Goal: Navigation & Orientation: Find specific page/section

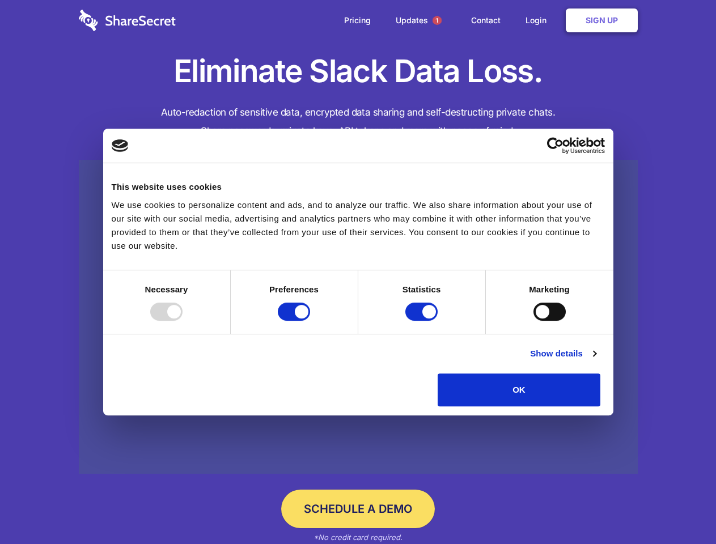
click at [183, 321] on div at bounding box center [166, 312] width 32 height 18
click at [310, 321] on input "Preferences" at bounding box center [294, 312] width 32 height 18
checkbox input "false"
click at [423, 321] on input "Statistics" at bounding box center [421, 312] width 32 height 18
checkbox input "false"
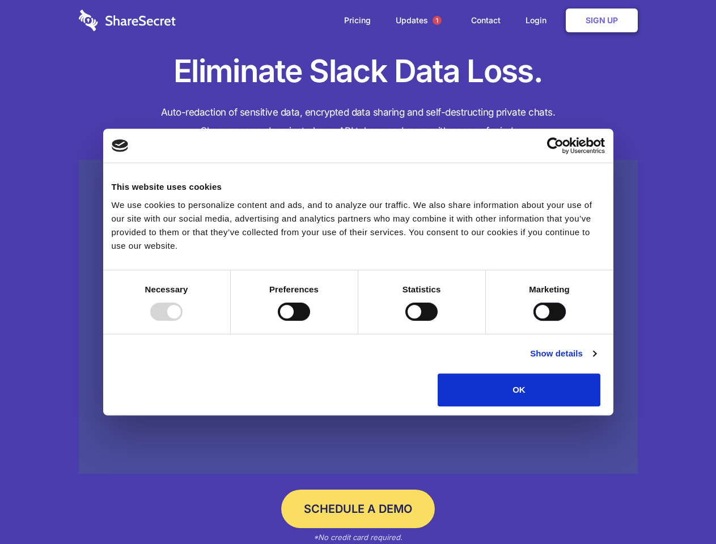
click at [533, 321] on input "Marketing" at bounding box center [549, 312] width 32 height 18
checkbox input "true"
click at [596, 360] on link "Show details" at bounding box center [563, 354] width 66 height 14
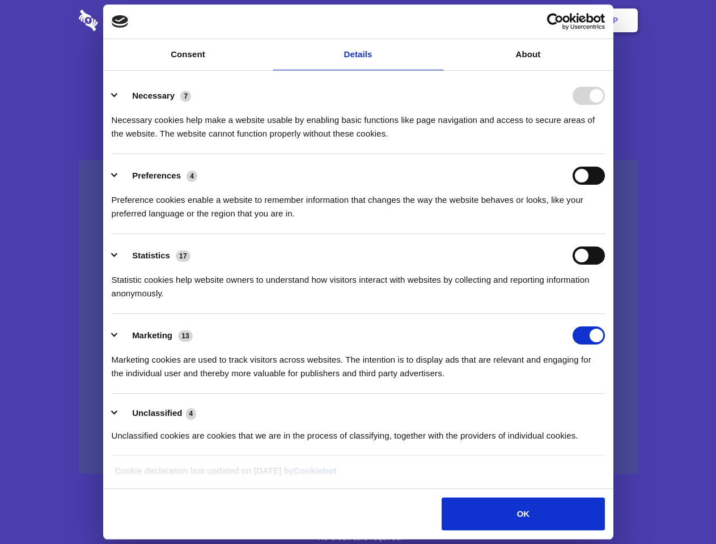
click at [605, 154] on li "Necessary 7 Necessary cookies help make a website usable by enabling basic func…" at bounding box center [358, 114] width 493 height 80
click at [436, 20] on span "1" at bounding box center [436, 20] width 9 height 9
